Goal: Task Accomplishment & Management: Use online tool/utility

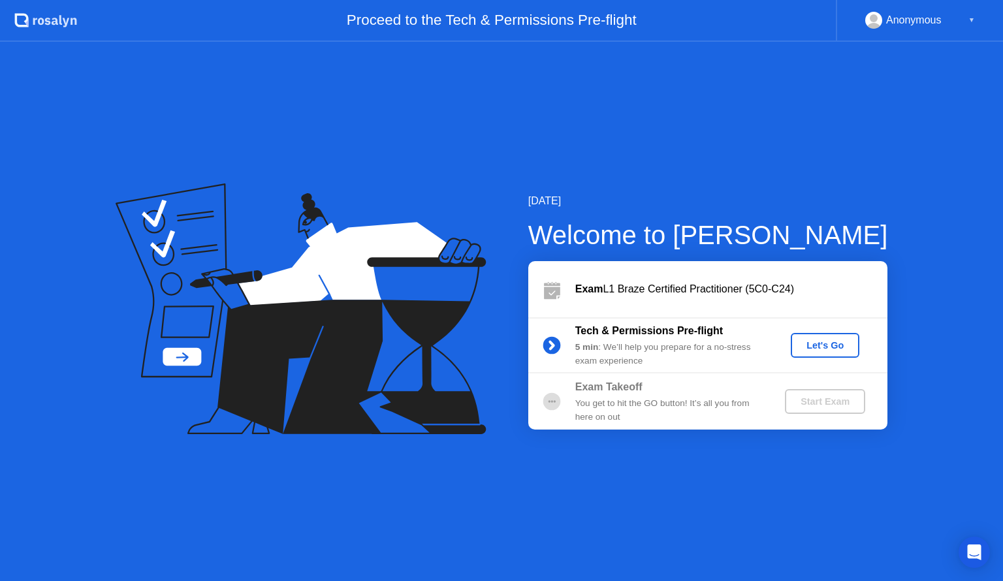
click at [811, 344] on div "Let's Go" at bounding box center [825, 345] width 58 height 10
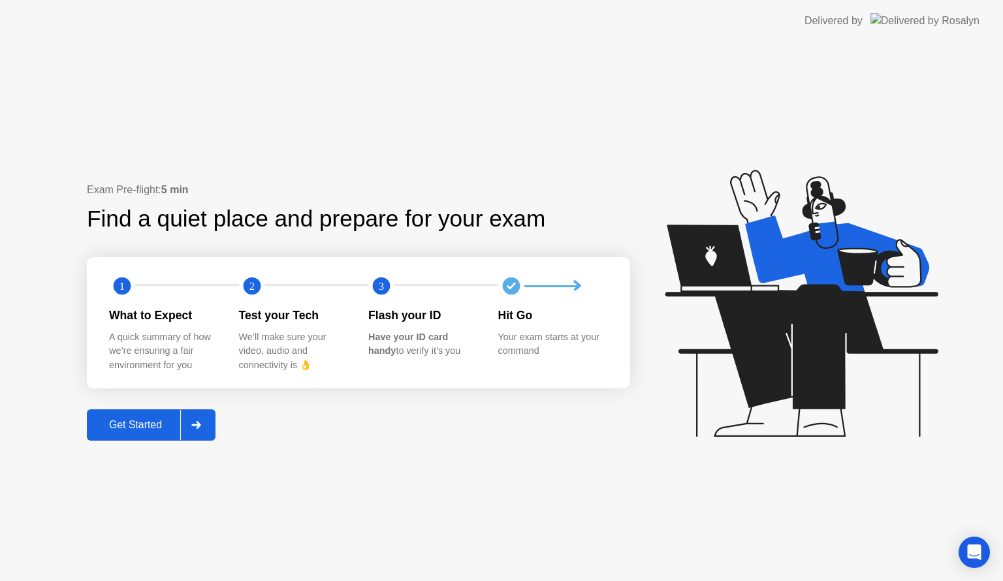
click at [123, 280] on text "1" at bounding box center [122, 286] width 5 height 12
click at [200, 423] on icon at bounding box center [196, 425] width 10 height 8
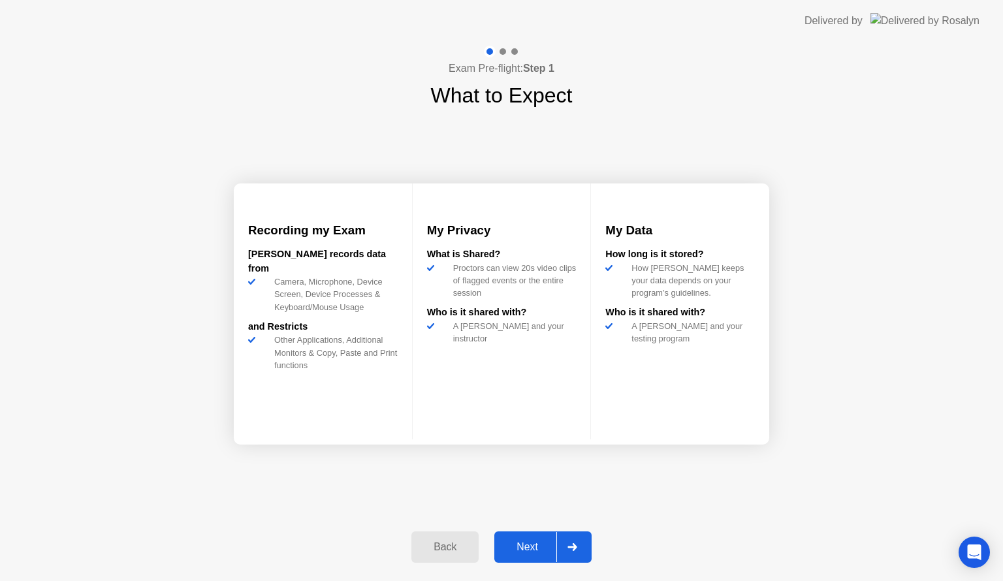
click at [525, 536] on button "Next" at bounding box center [542, 547] width 97 height 31
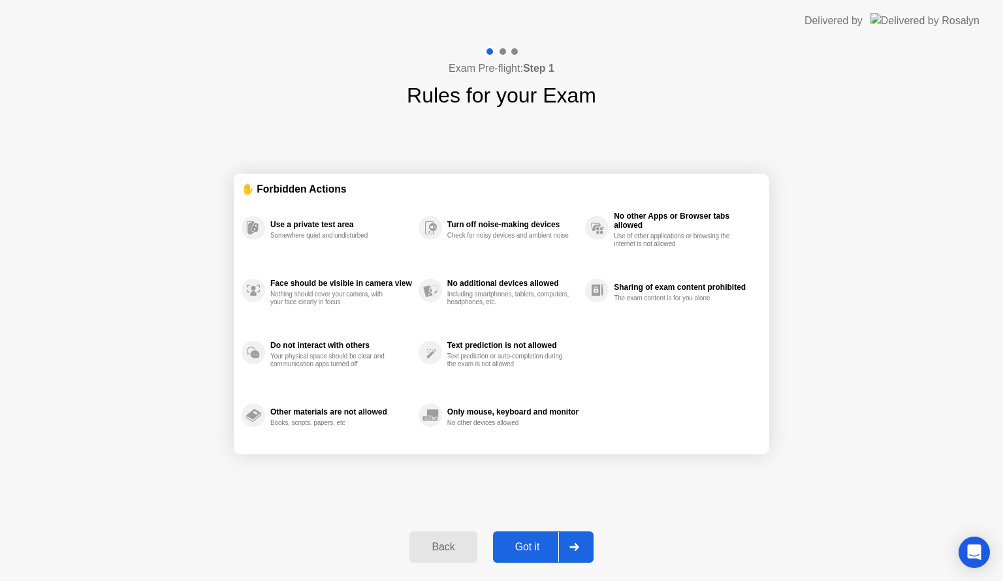
click at [534, 549] on div "Got it" at bounding box center [527, 548] width 61 height 12
select select "Available cameras"
select select "Available speakers"
select select "Available microphones"
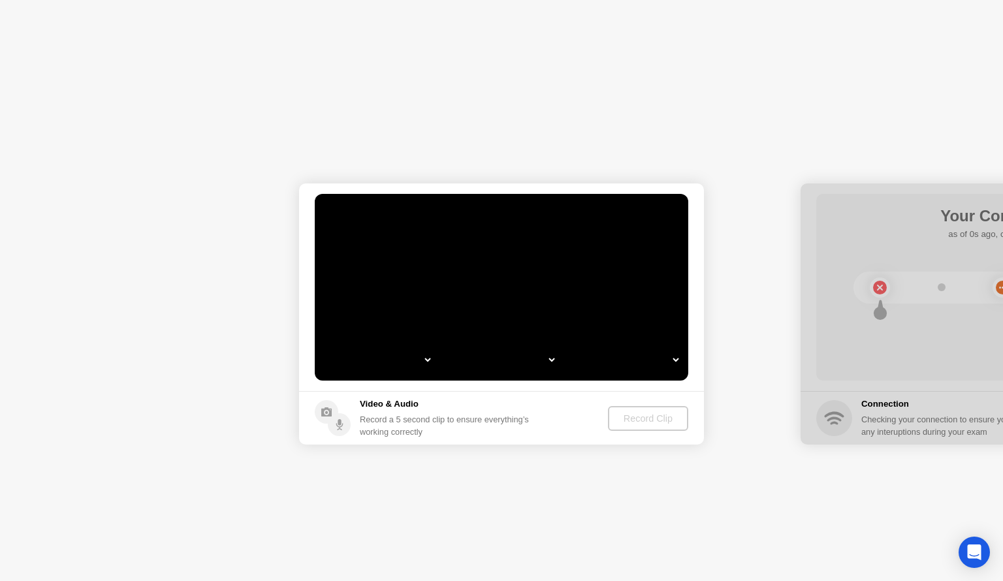
select select "*"
select select "**********"
select select "*******"
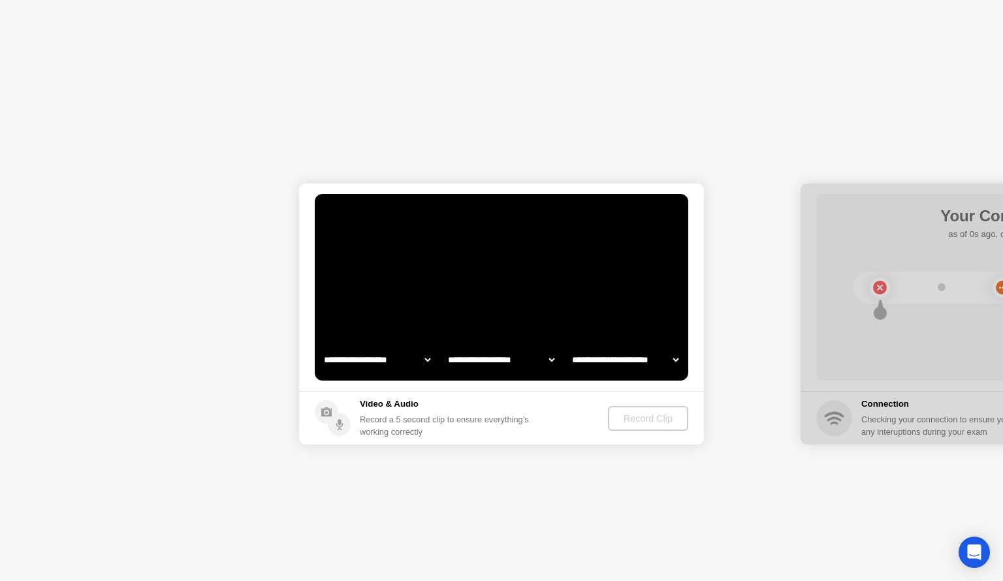
select select "*******"
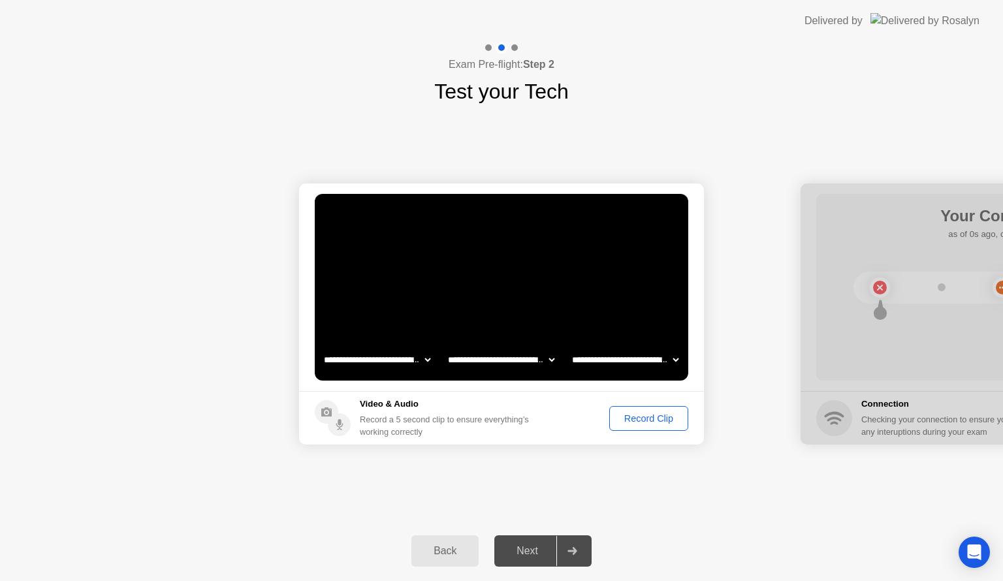
click at [387, 363] on select "**********" at bounding box center [377, 360] width 112 height 26
click at [656, 413] on div "Record Clip" at bounding box center [649, 418] width 70 height 10
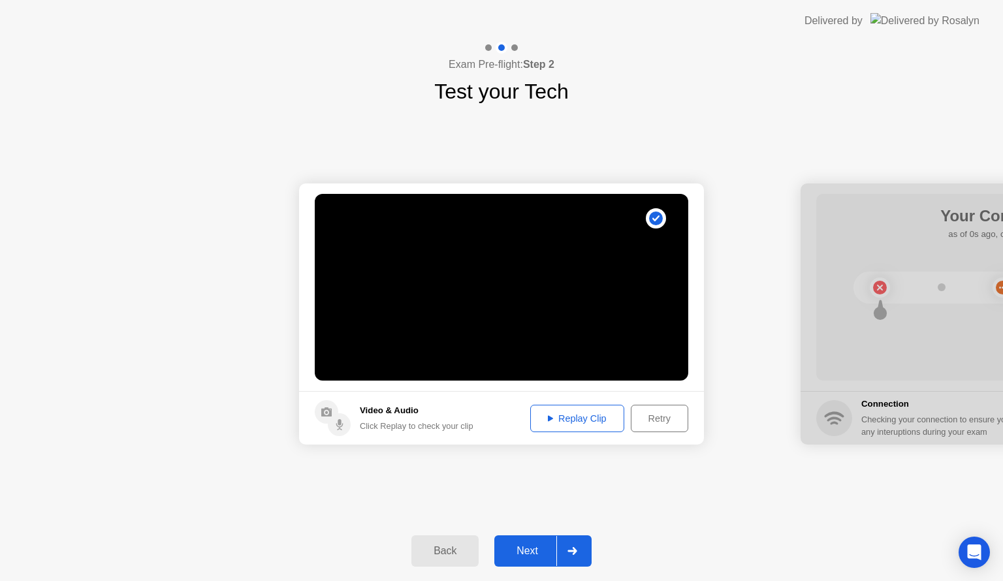
click at [560, 419] on div "Replay Clip" at bounding box center [577, 418] width 85 height 10
click at [534, 549] on div "Next" at bounding box center [527, 551] width 58 height 12
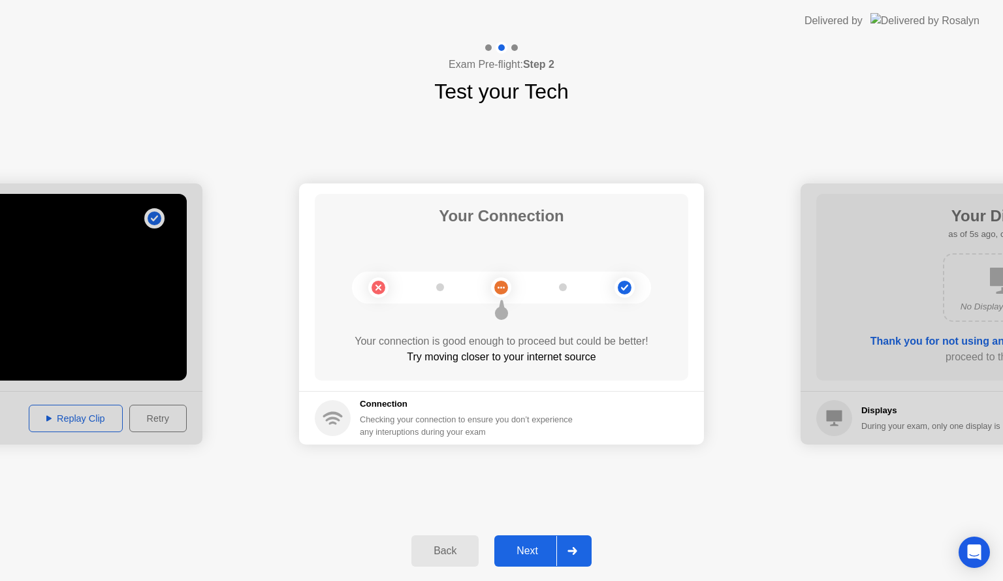
click at [515, 545] on div "Next" at bounding box center [527, 551] width 58 height 12
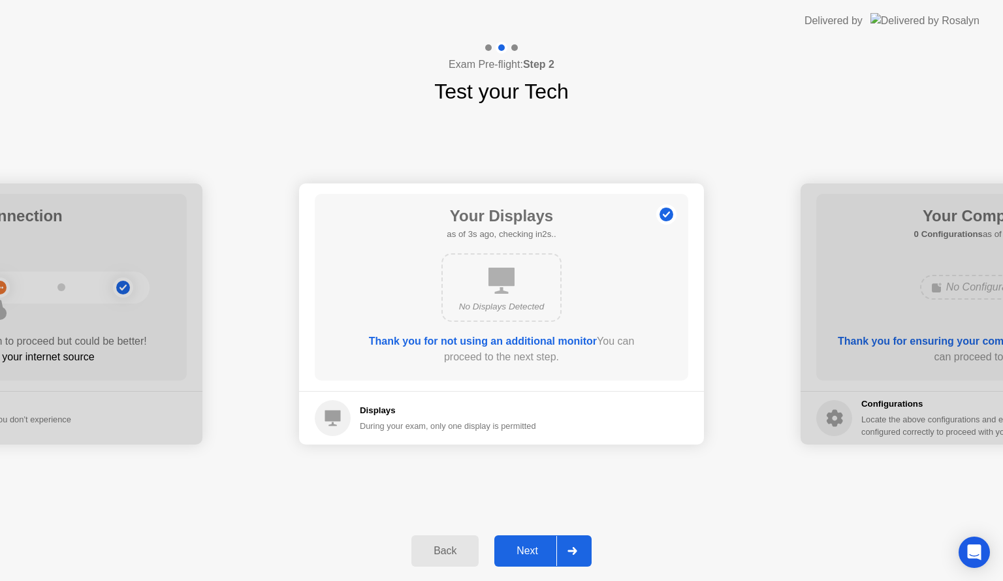
click at [515, 545] on div "Next" at bounding box center [527, 551] width 58 height 12
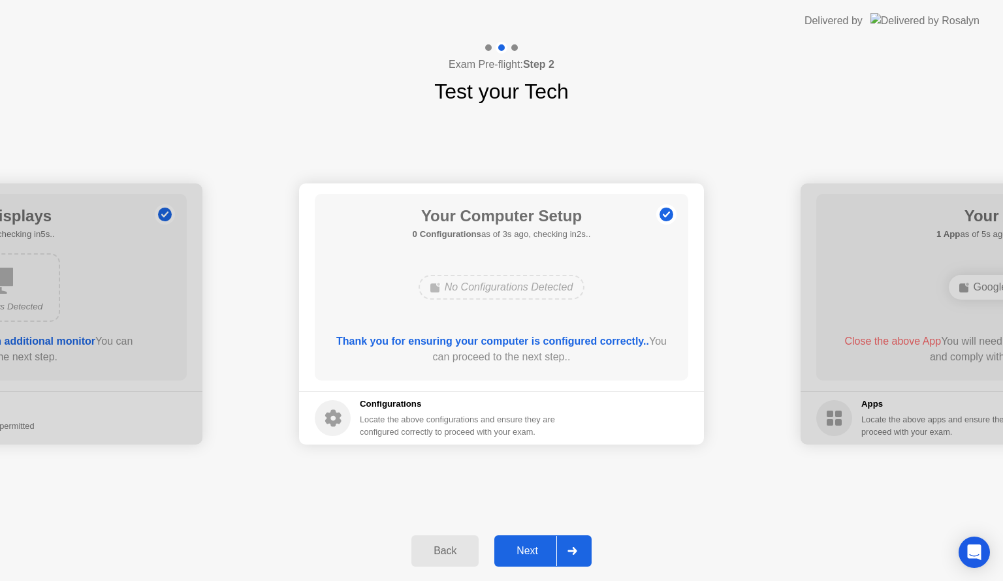
click at [515, 545] on div "Next" at bounding box center [527, 551] width 58 height 12
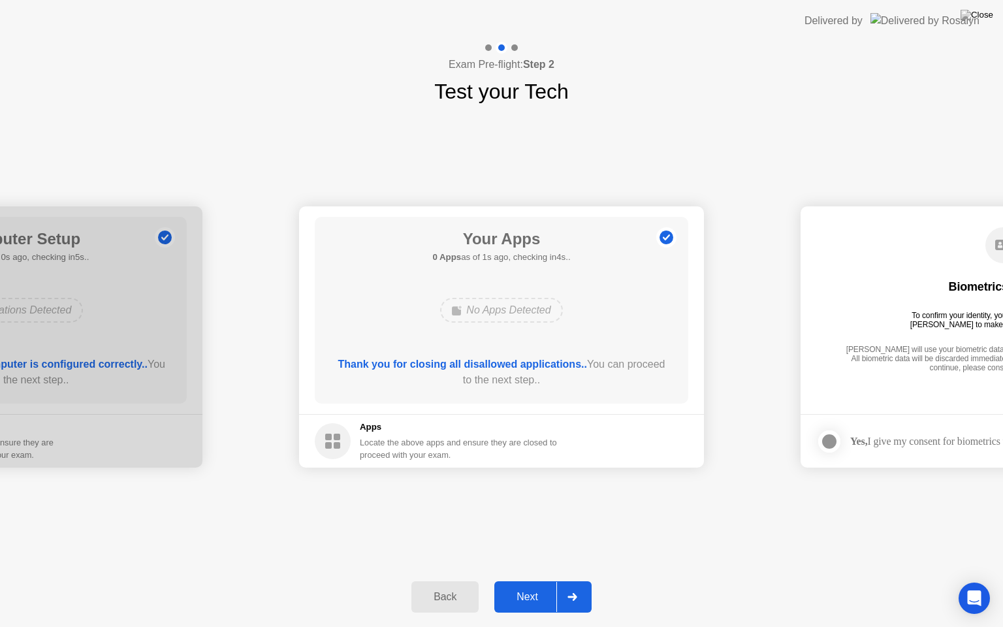
click at [541, 581] on div "Next" at bounding box center [527, 597] width 58 height 12
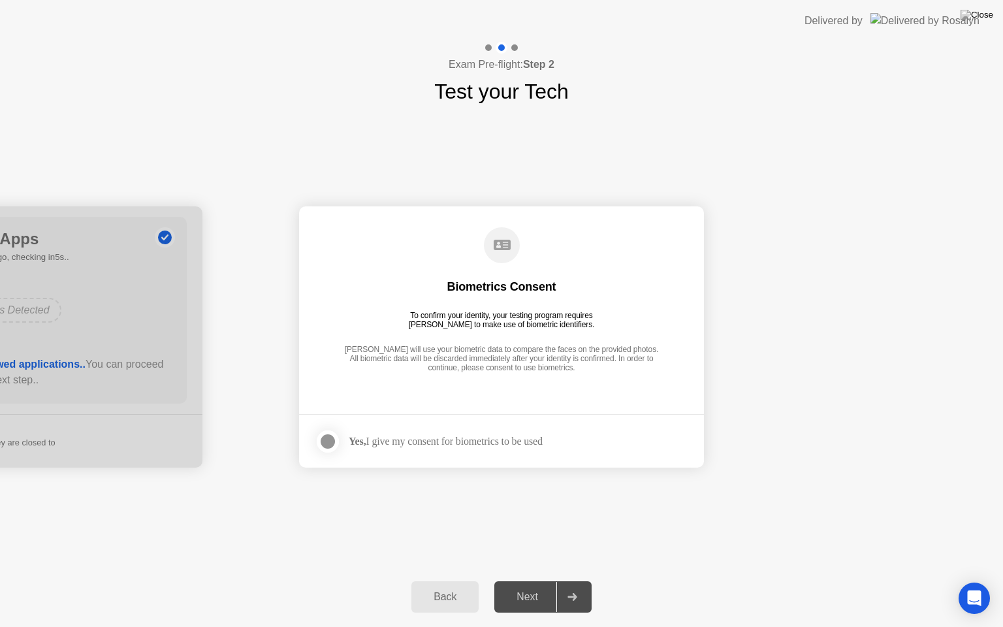
click at [329, 440] on div at bounding box center [328, 442] width 16 height 16
click at [524, 581] on div "Next" at bounding box center [527, 597] width 58 height 12
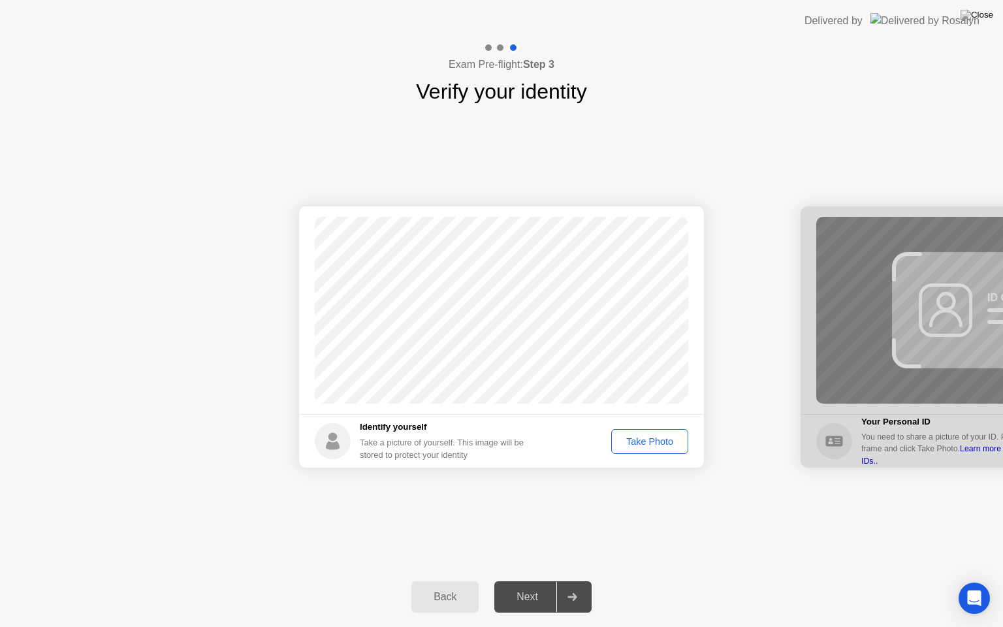
click at [643, 446] on div "Take Photo" at bounding box center [650, 441] width 68 height 10
click at [530, 581] on div "Next" at bounding box center [527, 597] width 58 height 12
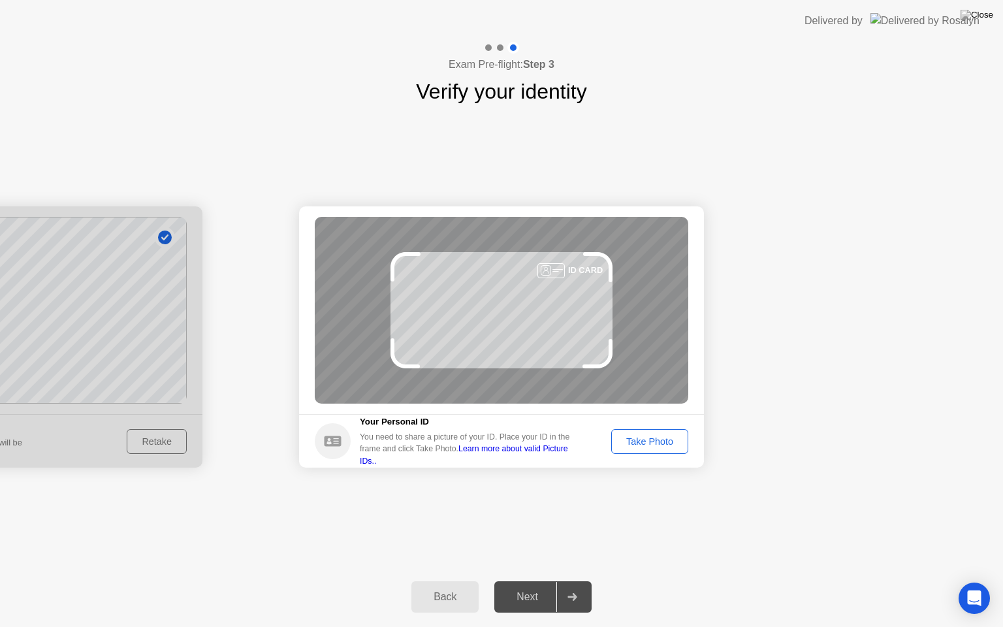
click at [630, 436] on div "Take Photo" at bounding box center [650, 441] width 68 height 10
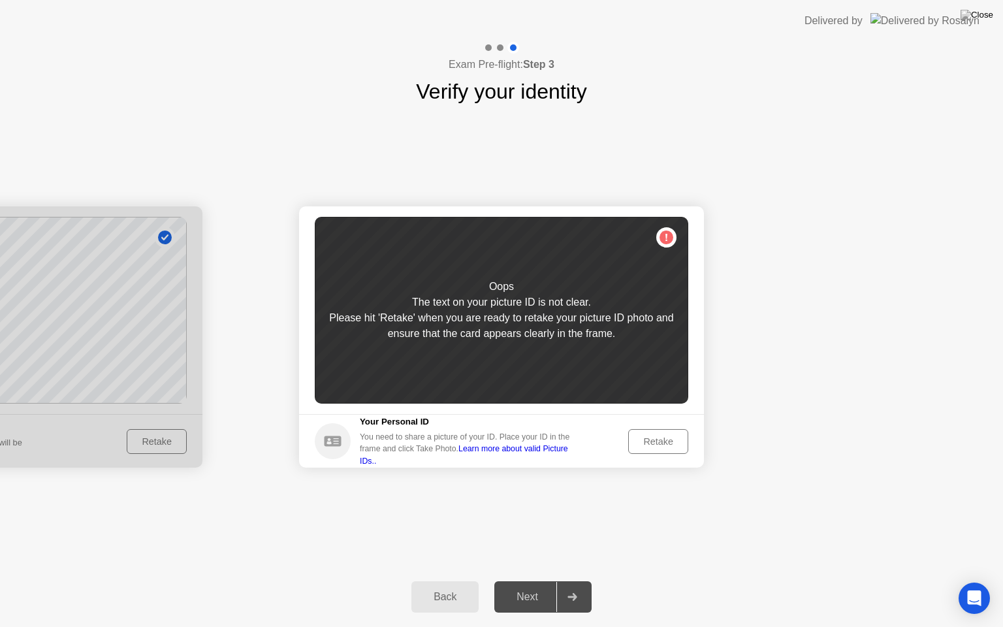
click at [630, 436] on button "Retake" at bounding box center [658, 441] width 60 height 25
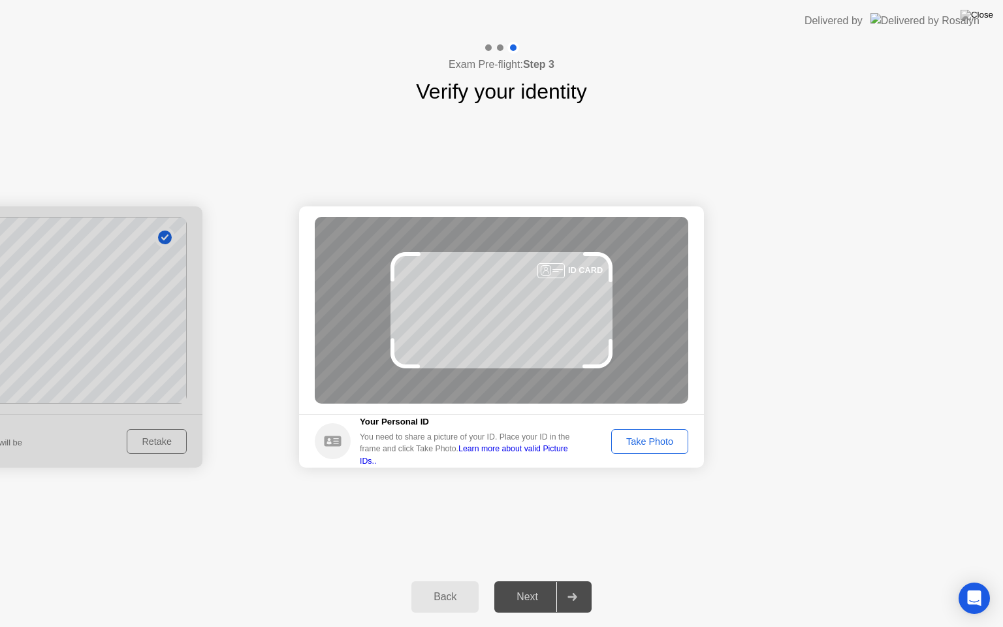
click at [635, 440] on div "Take Photo" at bounding box center [650, 441] width 68 height 10
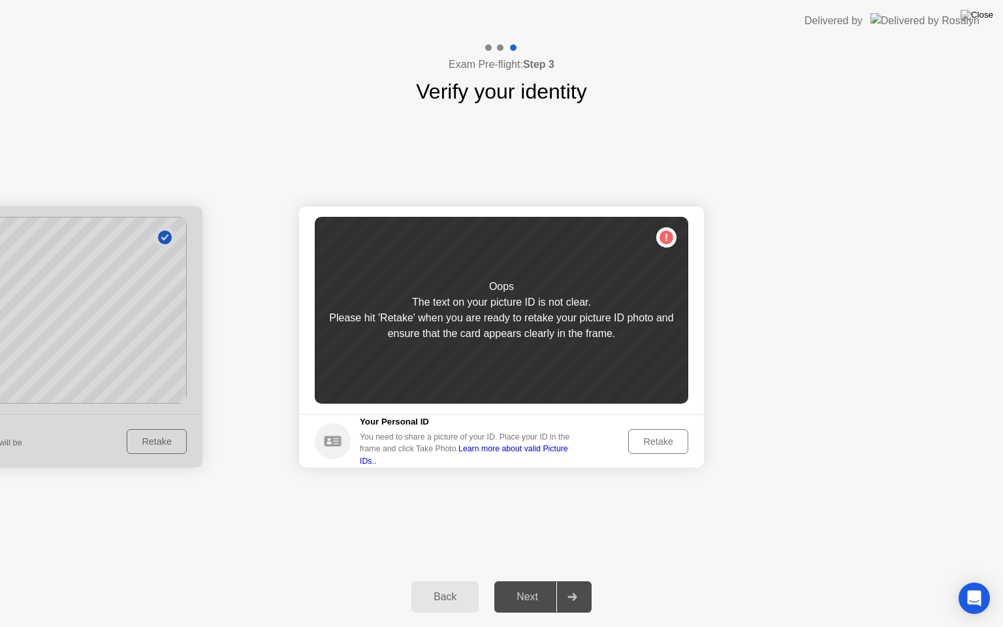
click at [635, 440] on div "Retake" at bounding box center [658, 441] width 51 height 10
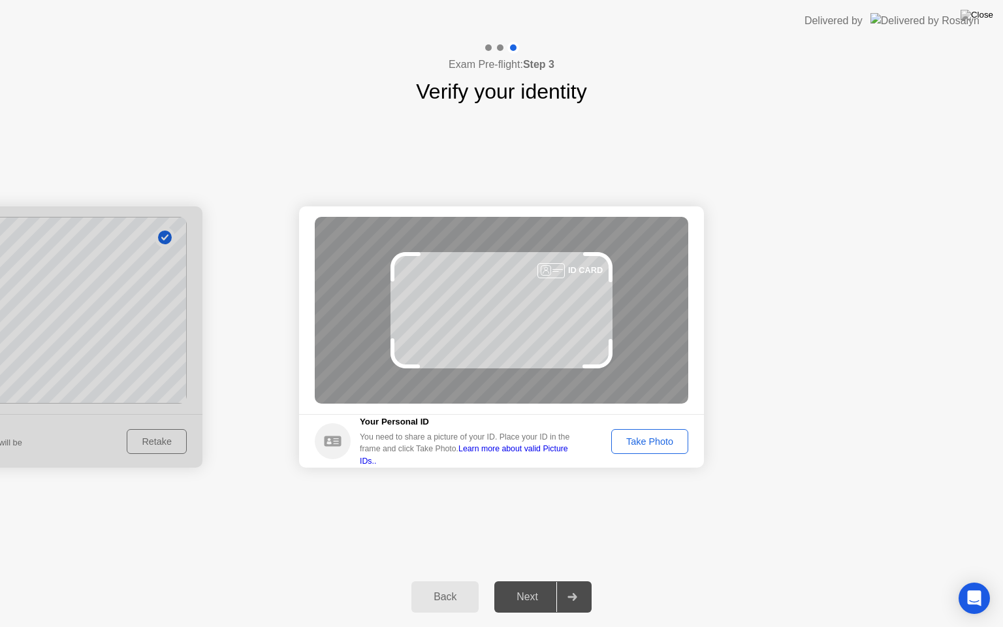
click at [635, 440] on div "Take Photo" at bounding box center [650, 441] width 68 height 10
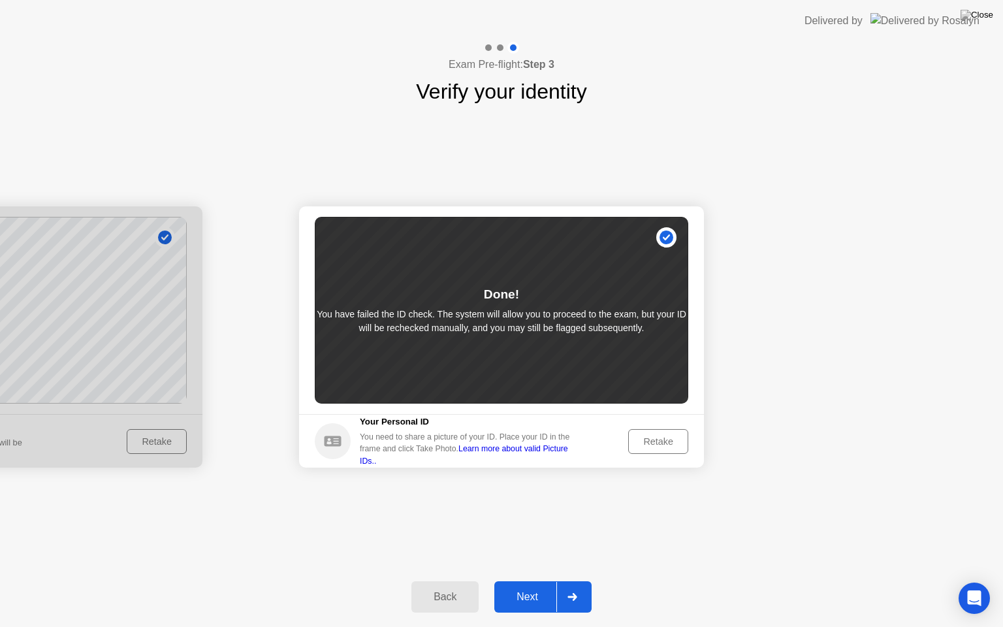
click at [530, 581] on button "Next" at bounding box center [542, 596] width 97 height 31
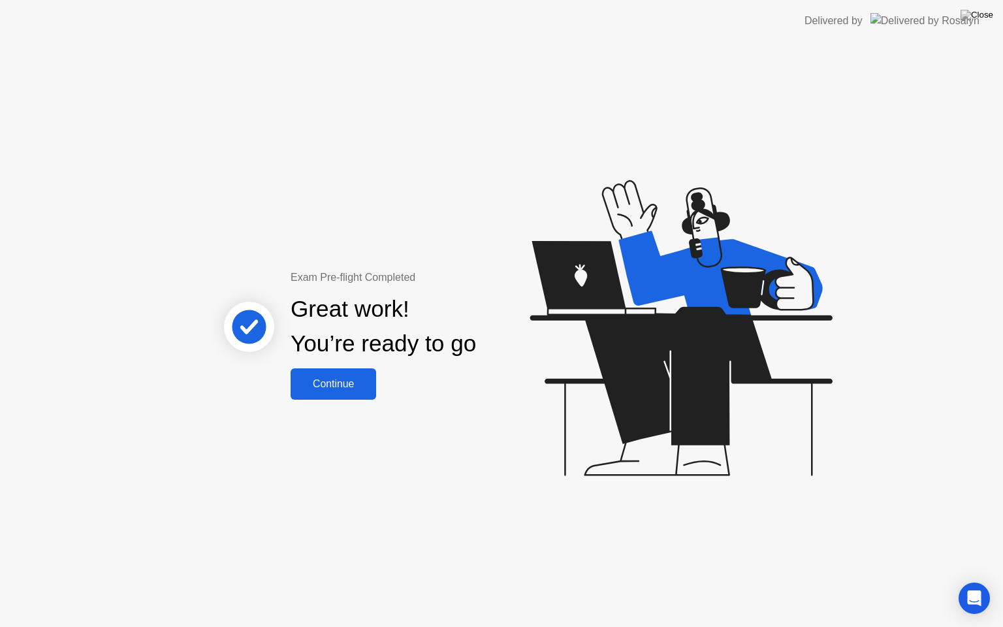
click at [353, 387] on div "Continue" at bounding box center [334, 384] width 78 height 12
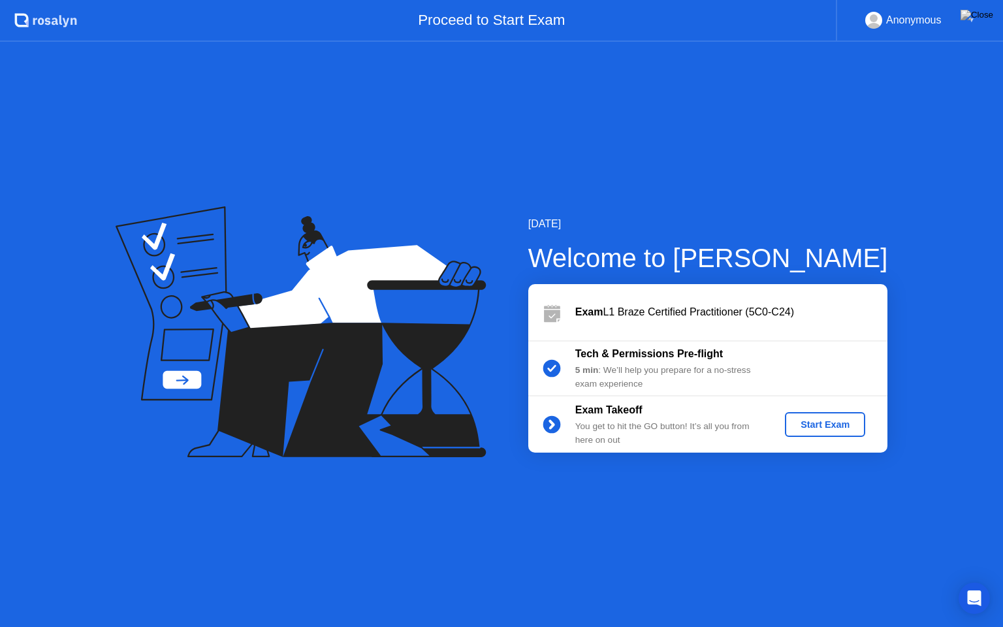
click at [802, 419] on div "Start Exam" at bounding box center [825, 424] width 70 height 10
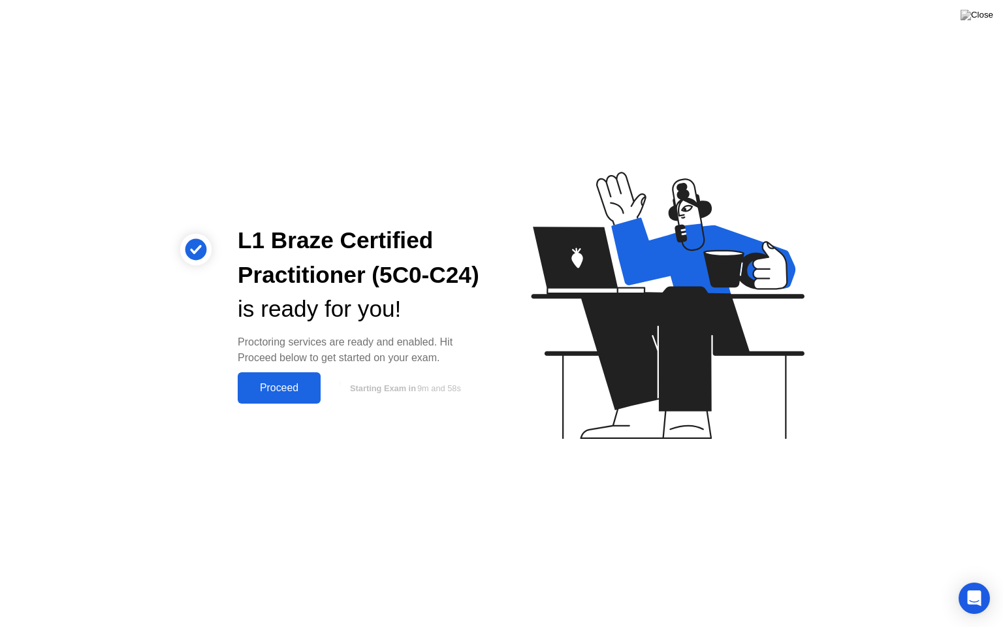
click at [293, 394] on div "Proceed" at bounding box center [279, 388] width 75 height 12
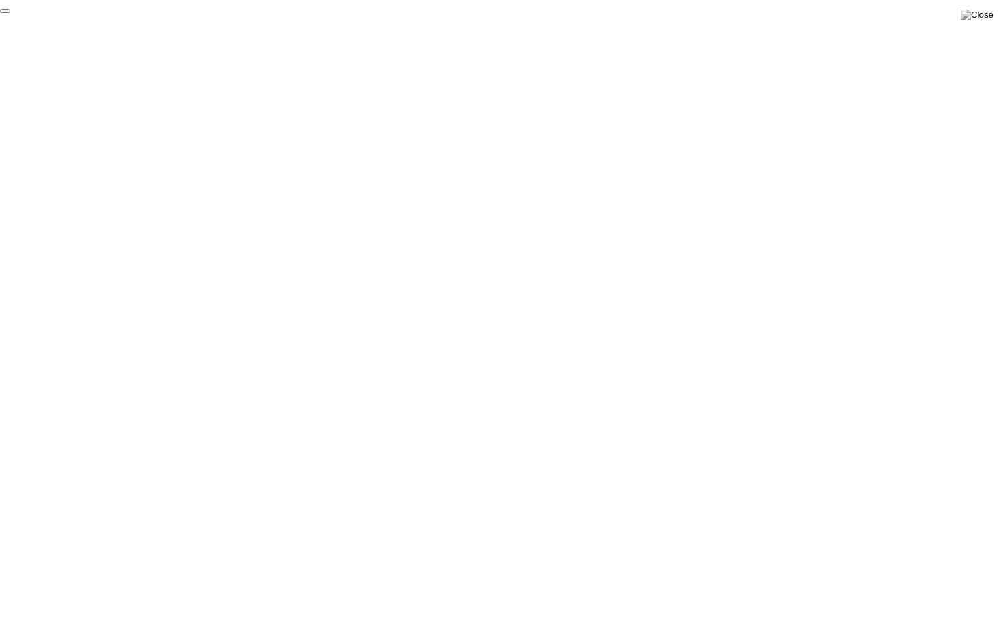
click div "End Proctoring Session"
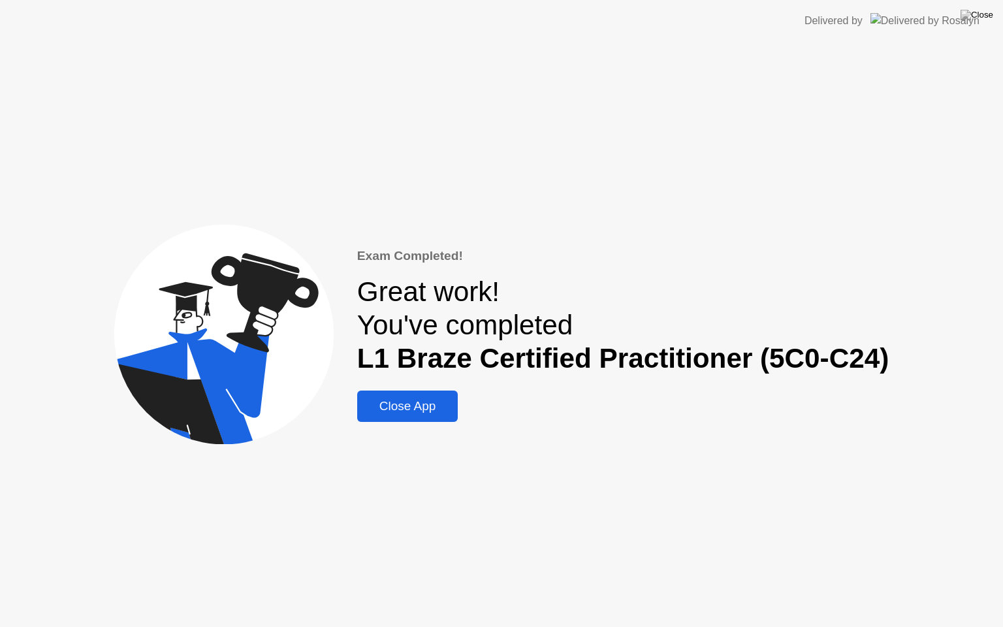
click at [389, 406] on div "Close App" at bounding box center [407, 406] width 93 height 14
